Goal: Use online tool/utility: Use online tool/utility

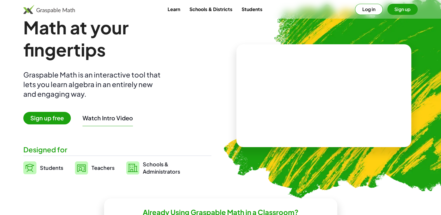
scroll to position [16, 0]
click at [226, 12] on link "Schools & Districts" at bounding box center [211, 9] width 52 height 11
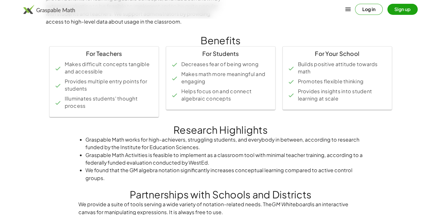
scroll to position [171, 0]
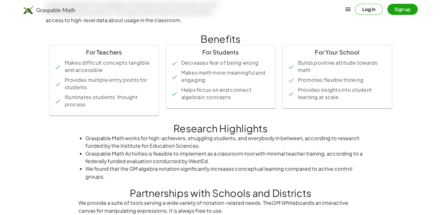
click at [409, 12] on button "Sign up" at bounding box center [403, 9] width 30 height 11
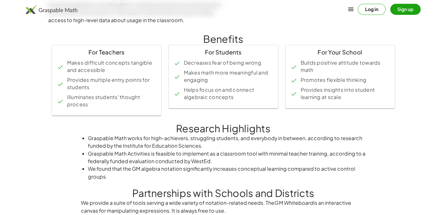
scroll to position [0, 0]
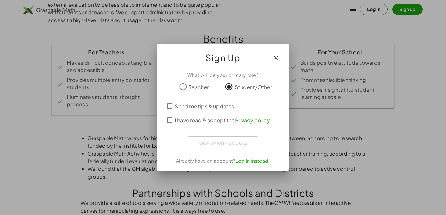
click at [224, 147] on div "Sign up with Google Sign in with Google Sign in with Google. Opens in new tab" at bounding box center [222, 142] width 73 height 13
click at [224, 145] on div "Sign up with Google Sign in with Google Sign in with Google. Opens in new tab" at bounding box center [222, 142] width 73 height 13
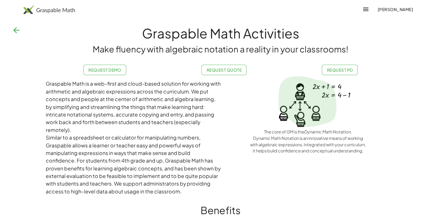
click at [17, 37] on h1 "Graspable Math Activities" at bounding box center [220, 33] width 441 height 20
click at [15, 34] on icon "button" at bounding box center [16, 30] width 9 height 9
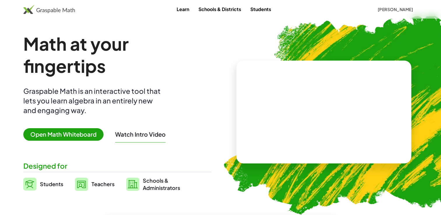
scroll to position [16, 0]
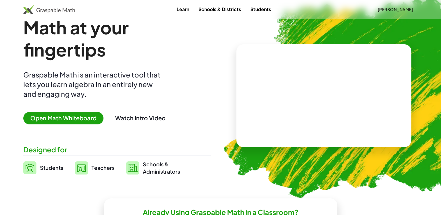
click at [55, 117] on span "Open Math Whiteboard" at bounding box center [63, 118] width 80 height 13
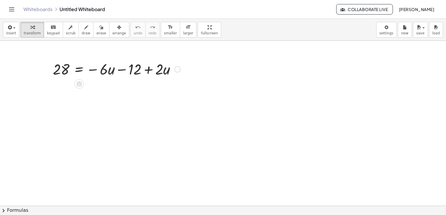
click at [162, 69] on div at bounding box center [116, 69] width 133 height 20
drag, startPoint x: 114, startPoint y: 69, endPoint x: 89, endPoint y: 72, distance: 25.5
click at [89, 72] on div at bounding box center [116, 69] width 133 height 20
drag, startPoint x: 89, startPoint y: 72, endPoint x: 171, endPoint y: 89, distance: 84.1
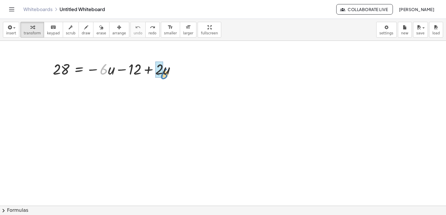
drag, startPoint x: 105, startPoint y: 71, endPoint x: 164, endPoint y: 76, distance: 59.7
click at [164, 76] on div at bounding box center [116, 69] width 133 height 20
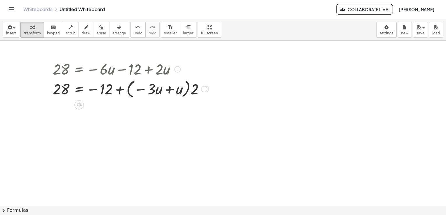
click at [172, 92] on div at bounding box center [131, 89] width 162 height 22
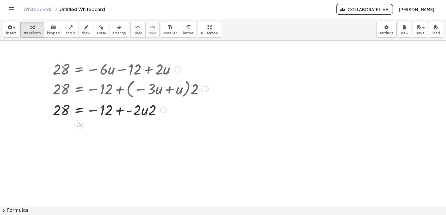
click at [147, 114] on div at bounding box center [131, 110] width 162 height 20
drag, startPoint x: 152, startPoint y: 108, endPoint x: 112, endPoint y: 109, distance: 40.0
click at [112, 109] on div at bounding box center [131, 110] width 162 height 22
click at [135, 24] on icon "undo" at bounding box center [138, 27] width 6 height 7
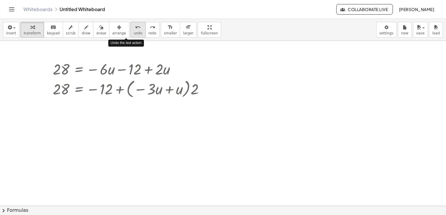
click at [135, 24] on icon "undo" at bounding box center [138, 27] width 6 height 7
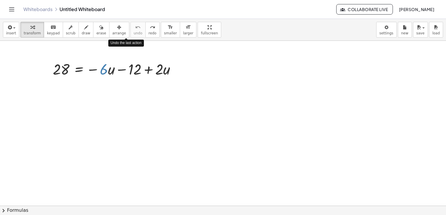
drag, startPoint x: 123, startPoint y: 24, endPoint x: 195, endPoint y: 118, distance: 118.2
click at [195, 118] on div "insert select one: Math Expression Function Text Youtube Video Graphing Geometr…" at bounding box center [223, 117] width 446 height 196
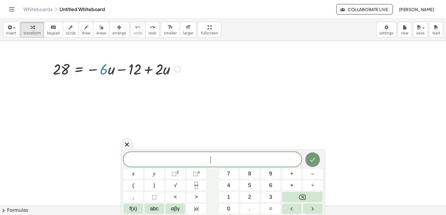
click at [132, 77] on div at bounding box center [116, 69] width 133 height 20
click at [132, 71] on div at bounding box center [116, 69] width 133 height 20
drag, startPoint x: 205, startPoint y: 146, endPoint x: 126, endPoint y: 142, distance: 79.5
click at [126, 142] on body "Graspable Math Activities Whiteboards Classes Account v1.31.1 | Privacy policy …" at bounding box center [223, 107] width 446 height 215
click at [126, 142] on icon at bounding box center [126, 144] width 7 height 7
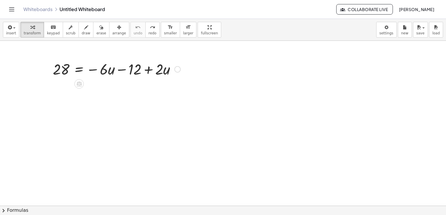
click at [136, 71] on div at bounding box center [116, 69] width 133 height 20
drag, startPoint x: 132, startPoint y: 68, endPoint x: 66, endPoint y: 68, distance: 66.2
click at [66, 68] on div at bounding box center [116, 69] width 133 height 20
click at [66, 68] on div at bounding box center [116, 69] width 187 height 20
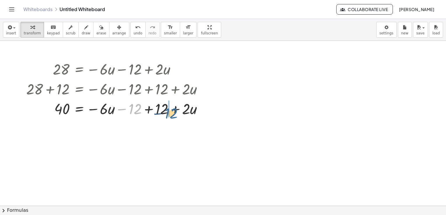
drag, startPoint x: 133, startPoint y: 106, endPoint x: 165, endPoint y: 104, distance: 31.9
click at [165, 104] on div at bounding box center [116, 109] width 187 height 20
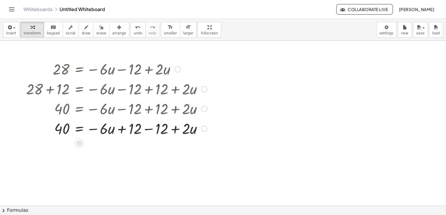
click at [131, 108] on div at bounding box center [116, 109] width 187 height 20
drag, startPoint x: 134, startPoint y: 130, endPoint x: 162, endPoint y: 130, distance: 27.7
click at [162, 130] on div at bounding box center [116, 128] width 187 height 20
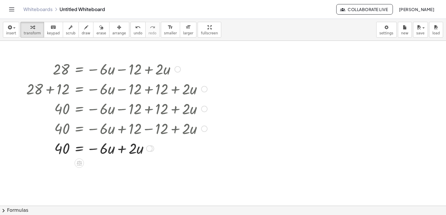
click at [134, 147] on div at bounding box center [116, 148] width 187 height 20
drag, startPoint x: 101, startPoint y: 149, endPoint x: 132, endPoint y: 148, distance: 30.1
click at [132, 148] on div at bounding box center [116, 148] width 187 height 22
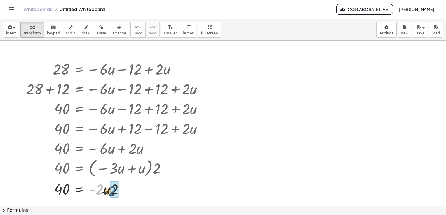
drag, startPoint x: 97, startPoint y: 190, endPoint x: 115, endPoint y: 191, distance: 18.7
click at [115, 191] on div at bounding box center [116, 189] width 187 height 20
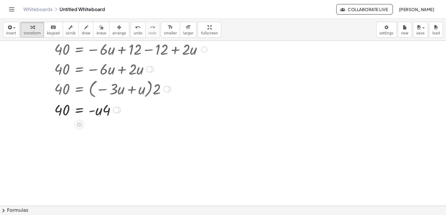
scroll to position [83, 0]
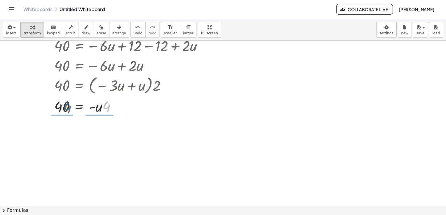
drag, startPoint x: 106, startPoint y: 104, endPoint x: 56, endPoint y: 102, distance: 50.5
click at [56, 102] on div at bounding box center [116, 106] width 187 height 20
click at [56, 102] on div at bounding box center [116, 105] width 187 height 29
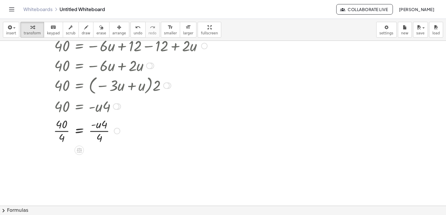
click at [104, 123] on div at bounding box center [116, 130] width 187 height 29
drag, startPoint x: 99, startPoint y: 134, endPoint x: 66, endPoint y: 134, distance: 33.2
click at [66, 134] on div at bounding box center [116, 130] width 187 height 29
click at [66, 134] on div at bounding box center [113, 130] width 194 height 29
click at [130, 36] on button "undo undo" at bounding box center [137, 30] width 15 height 16
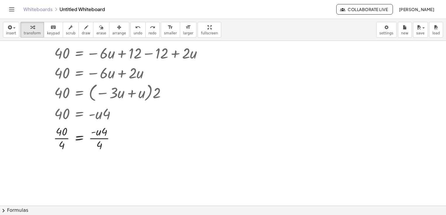
scroll to position [76, 0]
click at [97, 143] on div at bounding box center [116, 137] width 187 height 29
click at [96, 30] on div "button" at bounding box center [101, 27] width 10 height 7
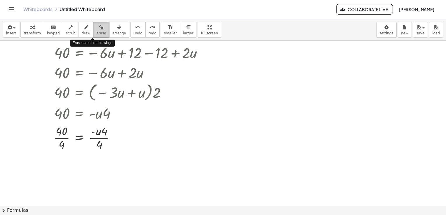
click at [96, 30] on div "button" at bounding box center [101, 27] width 10 height 7
drag, startPoint x: 96, startPoint y: 30, endPoint x: 77, endPoint y: 54, distance: 30.3
click at [77, 54] on div "insert select one: Math Expression Function Text Youtube Video Graphing Geometr…" at bounding box center [223, 117] width 446 height 196
drag, startPoint x: 77, startPoint y: 54, endPoint x: 64, endPoint y: 50, distance: 13.3
click at [64, 50] on div at bounding box center [223, 130] width 446 height 330
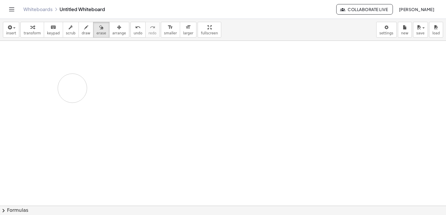
drag, startPoint x: 115, startPoint y: 59, endPoint x: 114, endPoint y: 123, distance: 64.5
click at [114, 123] on div at bounding box center [223, 130] width 446 height 330
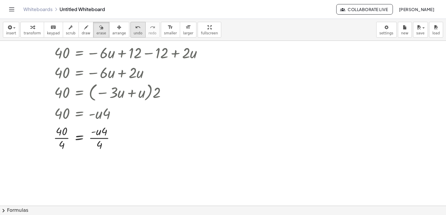
click at [130, 36] on button "undo undo" at bounding box center [137, 30] width 15 height 16
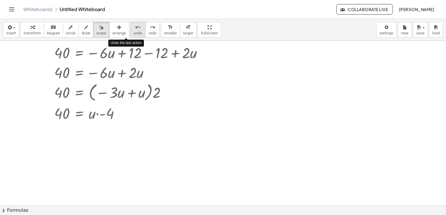
click at [130, 36] on button "undo undo" at bounding box center [137, 30] width 15 height 16
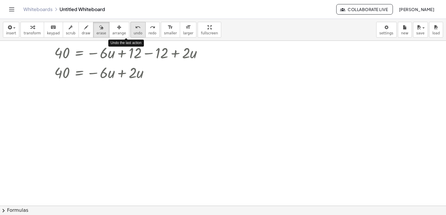
click at [130, 36] on button "undo undo" at bounding box center [137, 30] width 15 height 16
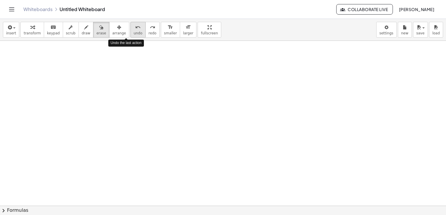
click at [130, 36] on button "undo undo" at bounding box center [137, 30] width 15 height 16
click at [216, 99] on div at bounding box center [223, 130] width 446 height 330
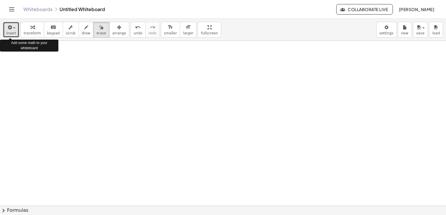
click at [7, 26] on icon "button" at bounding box center [9, 27] width 5 height 7
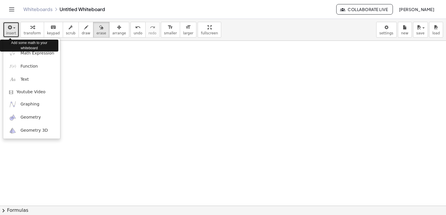
click at [7, 26] on icon "button" at bounding box center [9, 27] width 5 height 7
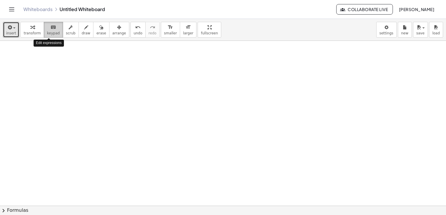
click at [50, 22] on button "keyboard keypad" at bounding box center [53, 30] width 19 height 16
click at [44, 30] on button "keyboard keypad" at bounding box center [53, 30] width 19 height 16
drag, startPoint x: 42, startPoint y: 30, endPoint x: 129, endPoint y: 106, distance: 115.2
click at [129, 106] on div "insert select one: Math Expression Function Text Youtube Video Graphing Geometr…" at bounding box center [223, 117] width 446 height 196
click at [129, 106] on div at bounding box center [223, 130] width 446 height 330
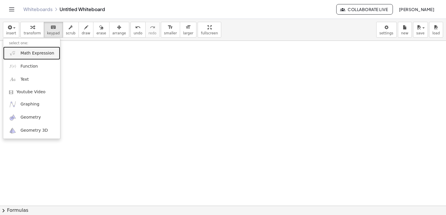
click at [129, 106] on div at bounding box center [223, 130] width 446 height 330
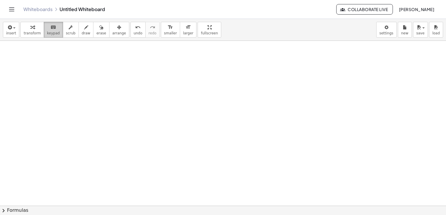
click at [54, 32] on span "keypad" at bounding box center [53, 33] width 13 height 4
click at [237, 44] on div at bounding box center [223, 130] width 446 height 330
drag, startPoint x: 234, startPoint y: 37, endPoint x: 129, endPoint y: 20, distance: 106.4
click at [129, 20] on div "insert select one: Math Expression Function Text Youtube Video Graphing Geometr…" at bounding box center [223, 30] width 446 height 22
click at [12, 27] on span "button" at bounding box center [12, 28] width 1 height 4
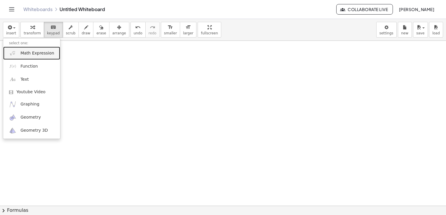
click at [33, 53] on span "Math Expression" at bounding box center [37, 53] width 34 height 6
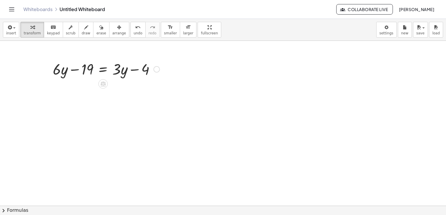
click at [85, 70] on div at bounding box center [106, 69] width 113 height 20
click at [90, 65] on div at bounding box center [106, 69] width 113 height 20
click at [87, 67] on div at bounding box center [106, 69] width 113 height 20
drag, startPoint x: 151, startPoint y: 70, endPoint x: 135, endPoint y: 65, distance: 17.0
click at [135, 65] on div at bounding box center [106, 69] width 113 height 20
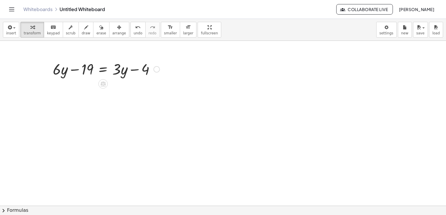
click at [158, 70] on div at bounding box center [156, 69] width 6 height 6
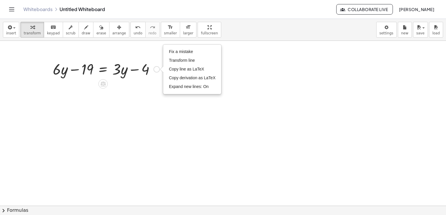
click at [154, 82] on div at bounding box center [223, 130] width 446 height 330
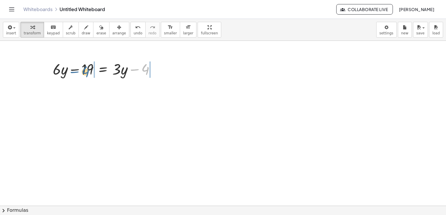
drag, startPoint x: 145, startPoint y: 69, endPoint x: 83, endPoint y: 66, distance: 61.9
click at [83, 66] on div at bounding box center [106, 69] width 113 height 20
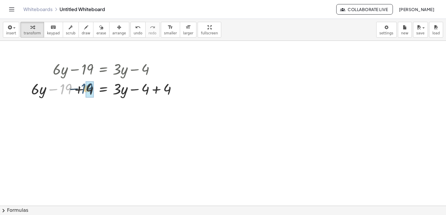
drag, startPoint x: 61, startPoint y: 93, endPoint x: 84, endPoint y: 92, distance: 23.1
click at [84, 92] on div at bounding box center [106, 89] width 156 height 20
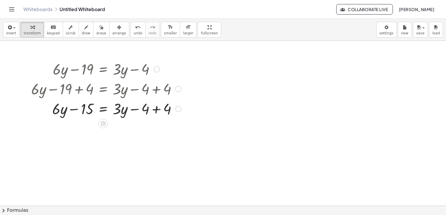
drag, startPoint x: 145, startPoint y: 109, endPoint x: 162, endPoint y: 107, distance: 17.7
drag, startPoint x: 162, startPoint y: 107, endPoint x: 170, endPoint y: 110, distance: 8.9
click at [170, 110] on div at bounding box center [106, 109] width 156 height 20
drag, startPoint x: 170, startPoint y: 110, endPoint x: 155, endPoint y: 109, distance: 15.8
drag, startPoint x: 155, startPoint y: 109, endPoint x: 150, endPoint y: 139, distance: 30.6
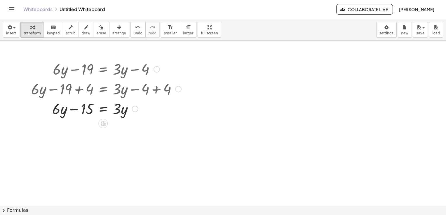
click at [150, 139] on div at bounding box center [223, 130] width 446 height 330
drag, startPoint x: 57, startPoint y: 110, endPoint x: 56, endPoint y: 127, distance: 16.7
click at [56, 127] on div at bounding box center [223, 130] width 446 height 330
drag, startPoint x: 54, startPoint y: 108, endPoint x: 122, endPoint y: 107, distance: 68.6
click at [122, 107] on div at bounding box center [106, 109] width 156 height 20
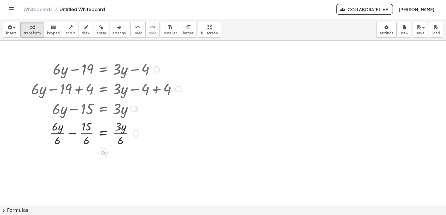
click at [122, 130] on div at bounding box center [106, 132] width 156 height 29
drag, startPoint x: 122, startPoint y: 130, endPoint x: 120, endPoint y: 146, distance: 16.5
click at [120, 146] on div at bounding box center [106, 132] width 156 height 29
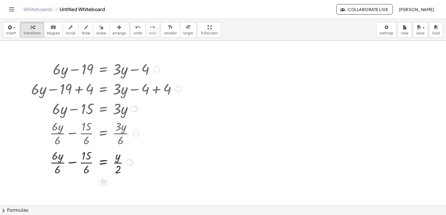
click at [59, 169] on div at bounding box center [106, 162] width 156 height 29
click at [122, 169] on div at bounding box center [106, 162] width 156 height 29
click at [119, 164] on div at bounding box center [106, 162] width 156 height 29
drag, startPoint x: 64, startPoint y: 164, endPoint x: 121, endPoint y: 163, distance: 56.6
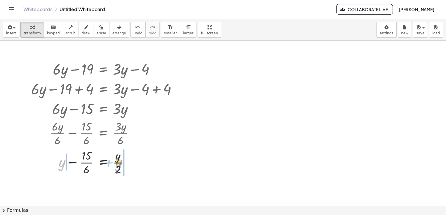
click at [121, 163] on div at bounding box center [106, 162] width 156 height 29
click at [65, 167] on div at bounding box center [106, 162] width 156 height 29
click at [138, 168] on div at bounding box center [106, 162] width 156 height 29
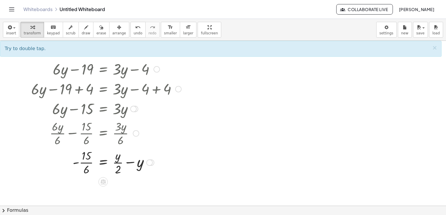
click at [125, 162] on div at bounding box center [106, 162] width 156 height 29
click at [117, 162] on div at bounding box center [106, 162] width 156 height 29
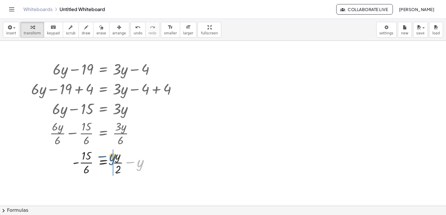
drag, startPoint x: 141, startPoint y: 166, endPoint x: 113, endPoint y: 160, distance: 28.6
click at [84, 158] on div at bounding box center [106, 162] width 156 height 29
drag, startPoint x: 150, startPoint y: 169, endPoint x: 77, endPoint y: 165, distance: 73.6
drag, startPoint x: 77, startPoint y: 165, endPoint x: 85, endPoint y: 170, distance: 9.7
click at [85, 170] on div at bounding box center [106, 162] width 156 height 29
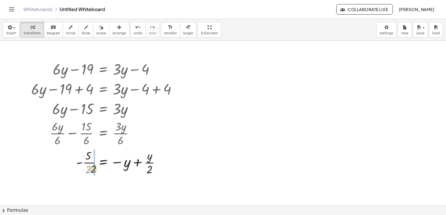
drag, startPoint x: 85, startPoint y: 171, endPoint x: 106, endPoint y: 169, distance: 20.5
click at [106, 169] on div at bounding box center [106, 162] width 156 height 29
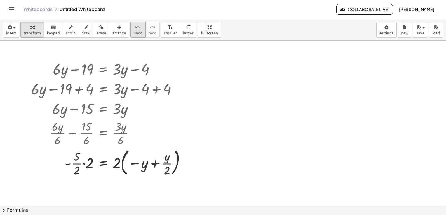
click at [135, 27] on icon "undo" at bounding box center [138, 27] width 6 height 7
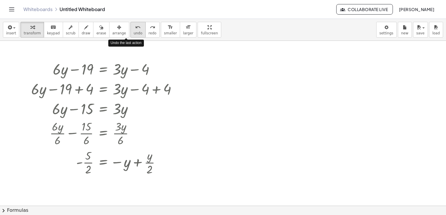
click at [135, 27] on icon "undo" at bounding box center [138, 27] width 6 height 7
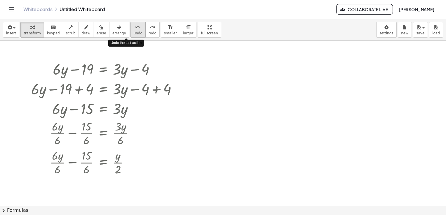
click at [135, 27] on icon "undo" at bounding box center [138, 27] width 6 height 7
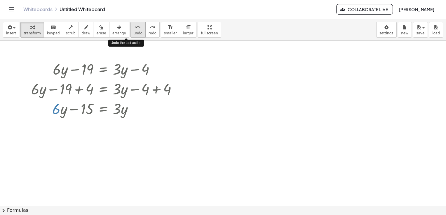
click at [135, 27] on icon "undo" at bounding box center [138, 27] width 6 height 7
click at [134, 27] on div "undo" at bounding box center [138, 27] width 9 height 7
click at [135, 27] on icon "undo" at bounding box center [138, 27] width 6 height 7
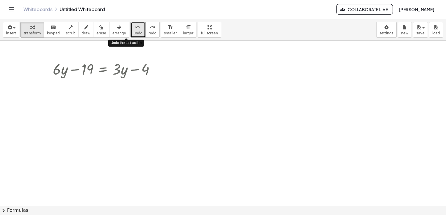
click at [135, 27] on icon "undo" at bounding box center [138, 27] width 6 height 7
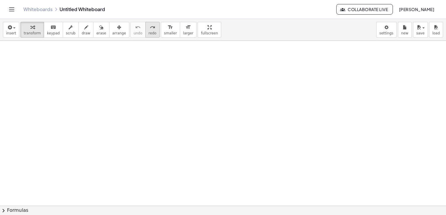
click at [150, 26] on icon "redo" at bounding box center [153, 27] width 6 height 7
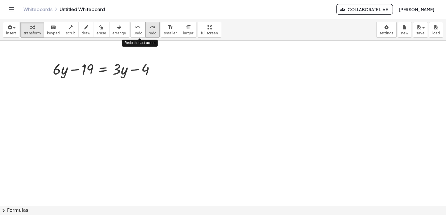
click at [150, 27] on icon "redo" at bounding box center [153, 27] width 6 height 7
click at [260, 64] on div at bounding box center [223, 130] width 446 height 330
